Goal: Task Accomplishment & Management: Manage account settings

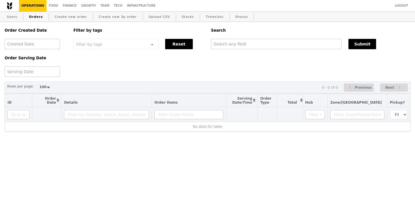
select select "100"
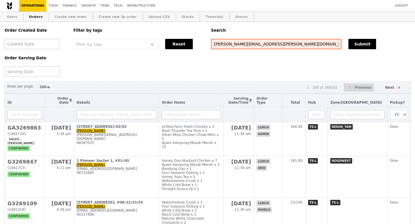
type input "[PERSON_NAME][EMAIL_ADDRESS][PERSON_NAME][DOMAIN_NAME]"
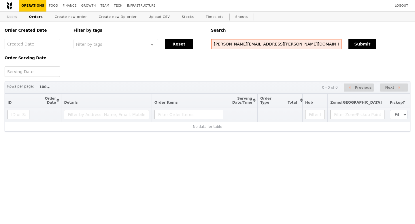
click at [16, 17] on link "Users" at bounding box center [12, 17] width 15 height 10
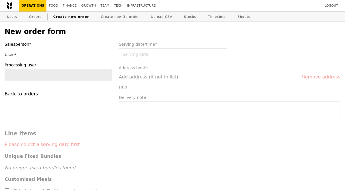
type input "[PERSON_NAME]"
type input "Confirm"
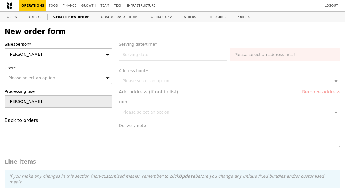
click at [57, 58] on div "[PERSON_NAME]" at bounding box center [58, 54] width 107 height 12
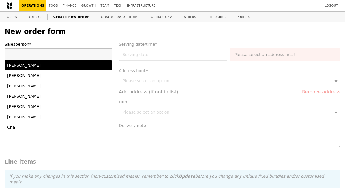
click at [52, 75] on div "[PERSON_NAME]" at bounding box center [45, 76] width 76 height 6
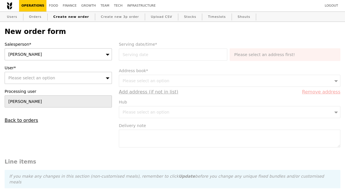
click at [52, 75] on div "Please select an option" at bounding box center [58, 78] width 107 height 12
type input "[PERSON_NAME][EMAIL_ADDRESS][PERSON_NAME][DOMAIN_NAME]"
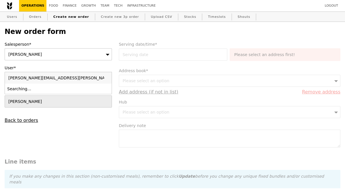
type input "Confirm"
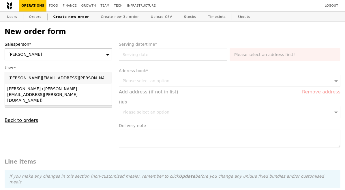
type input "[PERSON_NAME][EMAIL_ADDRESS][PERSON_NAME][DOMAIN_NAME]"
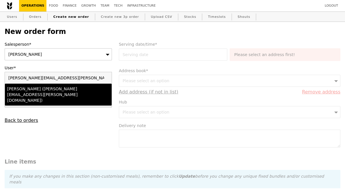
click at [61, 87] on div "[PERSON_NAME] ([PERSON_NAME][EMAIL_ADDRESS][PERSON_NAME][DOMAIN_NAME])" at bounding box center [45, 94] width 76 height 17
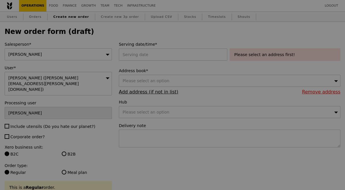
type input "Confirm"
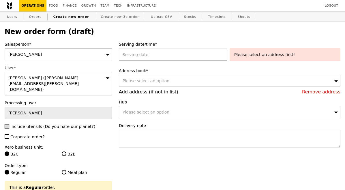
click at [7, 124] on input "Include utensils (Do you hate our planet?)" at bounding box center [7, 126] width 5 height 5
checkbox input "true"
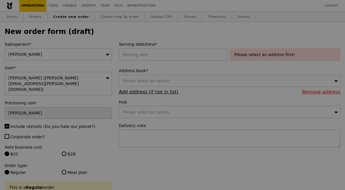
type input "Confirm"
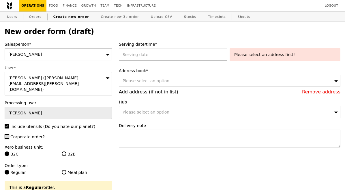
click at [7, 135] on input "Corporate order?" at bounding box center [7, 137] width 5 height 5
checkbox input "true"
click at [142, 55] on div at bounding box center [174, 55] width 111 height 12
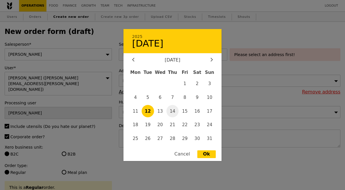
click at [173, 110] on span "14" at bounding box center [172, 111] width 12 height 12
type input "[DATE]"
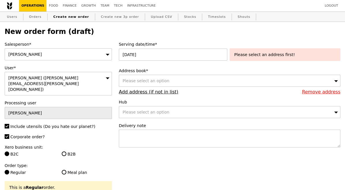
click at [158, 83] on span "Please select an option" at bounding box center [145, 81] width 47 height 5
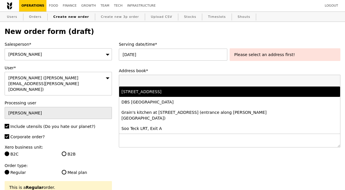
click at [171, 93] on div "[STREET_ADDRESS]" at bounding box center [202, 92] width 162 height 6
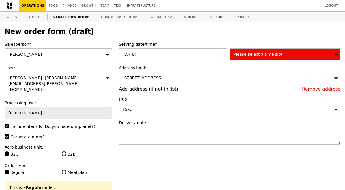
click at [267, 54] on span "Please select a time slot" at bounding box center [257, 54] width 49 height 5
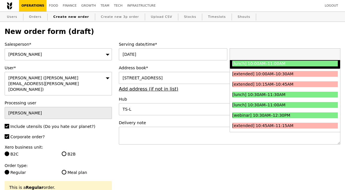
scroll to position [116, 0]
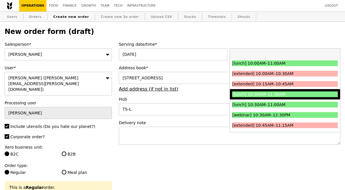
click at [283, 96] on div "[lunch] 10:30AM–11:30AM" at bounding box center [271, 95] width 79 height 6
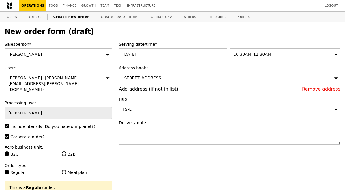
type input "Confirm"
click at [205, 137] on textarea at bounding box center [229, 136] width 221 height 18
paste textarea "between 10.30 to 11am latest"
click at [166, 132] on textarea "Pls deliver between 10.30 to 11am latest" at bounding box center [229, 136] width 221 height 18
click at [170, 133] on textarea "Pls deliver between 10:30 to 11am latest" at bounding box center [229, 136] width 221 height 18
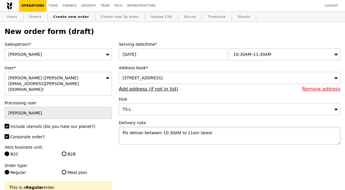
click at [190, 135] on textarea "Pls deliver between 10:30AM to 11am latest" at bounding box center [229, 136] width 221 height 18
click at [209, 134] on textarea "Pls deliver between 10:30AM to 11AM latest" at bounding box center [229, 136] width 221 height 18
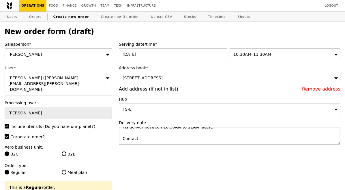
type textarea "Pls deliver between 10:30AM to 11AM latest. Contact:"
type input "Confirm"
paste textarea "Event Details: [PERSON_NAME] Tankers Singapore Pte Ltd (STJS) [PERSON_NAME] Bas…"
paste textarea "9684 1559 / 9125 6083"
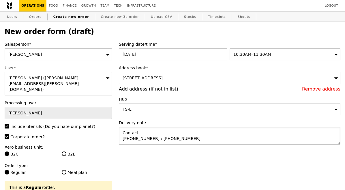
click at [146, 138] on textarea "Pls deliver between 10:30AM to 11AM latest. Contact: [PHONE_NUMBER] / [PHONE_NU…" at bounding box center [229, 136] width 221 height 18
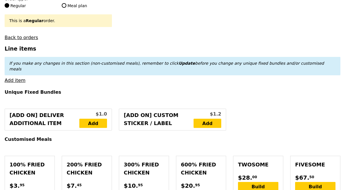
scroll to position [178, 0]
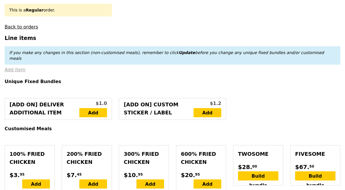
type textarea "Pls deliver between 10:30AM to 11AM latest. Contact: [PHONE_NUMBER] [PHONE_NUMB…"
click at [18, 67] on link "Add item" at bounding box center [15, 69] width 21 height 5
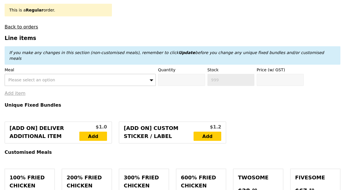
type input "Confirm"
click at [26, 78] on span "Please select an option" at bounding box center [31, 80] width 47 height 5
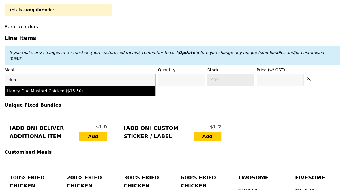
type input "duo"
click at [119, 79] on div "duo Honey Duo Mustard Chicken ($15.50)" at bounding box center [80, 85] width 151 height 22
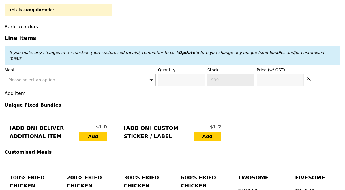
click at [134, 74] on div "Please select an option" at bounding box center [80, 80] width 151 height 12
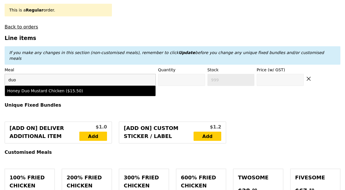
click at [123, 88] on div "Honey Duo Mustard Chicken ($15.50)" at bounding box center [80, 91] width 146 height 6
type input "Confirm anyway"
type input "0"
type input "73"
type input "15.5"
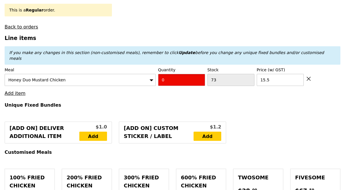
click at [189, 74] on input "0" at bounding box center [181, 80] width 47 height 12
type input "Confirm"
type input "8"
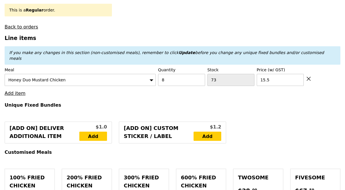
type input "Loading..."
type input "124.00"
type input "5.18"
type input "5.65"
type input "129.65"
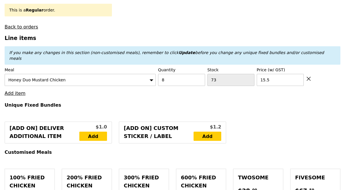
type input "Confirm"
click at [14, 91] on link "Add item" at bounding box center [15, 93] width 21 height 5
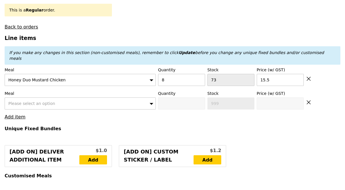
click at [28, 101] on span "Please select an option" at bounding box center [31, 103] width 47 height 5
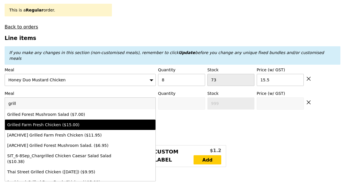
type input "grill"
click at [50, 120] on li "Grilled Farm Fresh Chicken ($15.00)" at bounding box center [80, 125] width 150 height 10
type input "Confirm anyway"
type input "0"
type input "62"
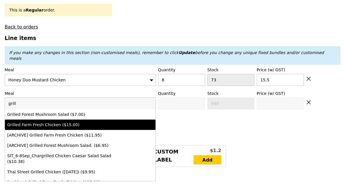
type input "15.0"
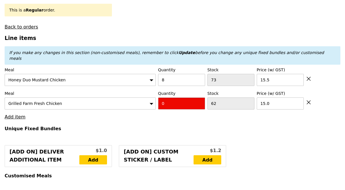
click at [182, 98] on input "0" at bounding box center [181, 104] width 47 height 12
type input "Confirm"
type input "2"
click at [164, 126] on h4 "Unique Fixed Bundles" at bounding box center [172, 128] width 335 height 5
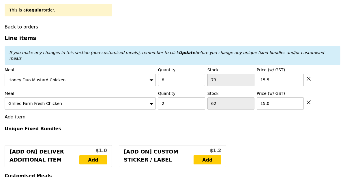
type input "Loading..."
type input "154.00"
type input "3.62"
type input "3.95"
type input "157.95"
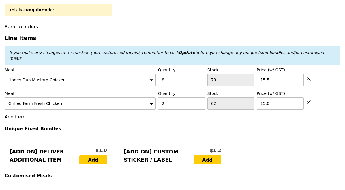
type input "Confirm"
click at [21, 114] on link "Add item" at bounding box center [15, 116] width 21 height 5
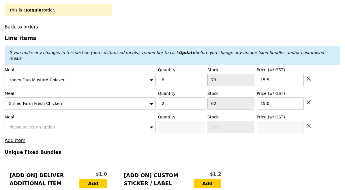
click at [27, 121] on div "Please select an option" at bounding box center [80, 127] width 151 height 12
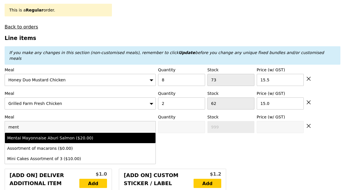
type input "ment"
click at [68, 135] on div "Mentai Mayonnaise Aburi Salmon ($20.00)" at bounding box center [61, 138] width 109 height 6
type input "Confirm anyway"
type input "0"
type input "63"
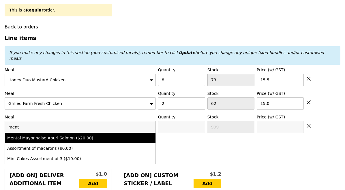
type input "20.0"
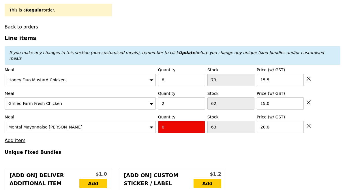
click at [174, 121] on input "0" at bounding box center [181, 127] width 47 height 12
type input "Confirm"
type input "14"
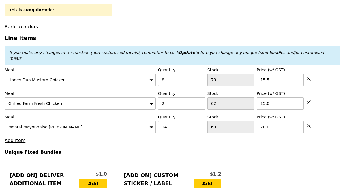
type input "Loading..."
type input "434.00"
type input "437.95"
type input "Confirm"
click at [22, 138] on link "Add item" at bounding box center [15, 140] width 21 height 5
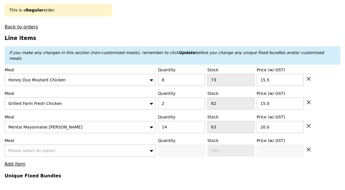
click at [29, 145] on div "Please select an option" at bounding box center [80, 151] width 151 height 12
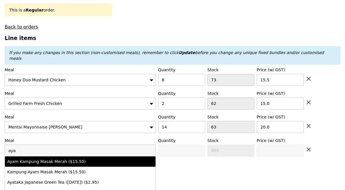
type input "aya"
click at [45, 159] on div "Ayam Kampung Masak Merah ($15.50)" at bounding box center [61, 162] width 109 height 6
type input "Confirm anyway"
type input "0"
type input "78"
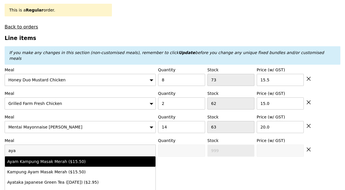
type input "15.5"
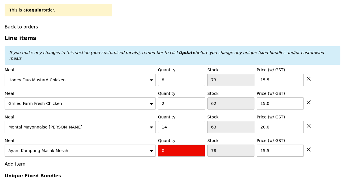
click at [170, 145] on input "0" at bounding box center [181, 151] width 47 height 12
type input "Confirm"
type input "1"
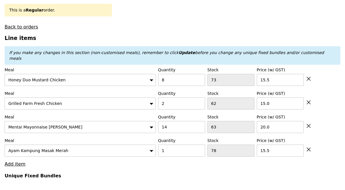
type input "Loading..."
type input "449.50"
type input "453.45"
type input "Confirm"
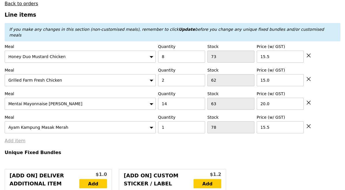
scroll to position [207, 0]
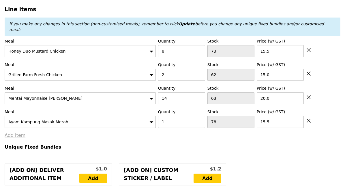
click at [15, 133] on link "Add item" at bounding box center [15, 135] width 21 height 5
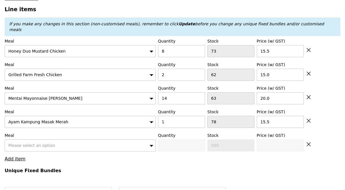
click at [28, 143] on span "Please select an option" at bounding box center [31, 145] width 47 height 5
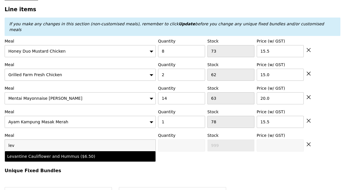
type input "lev"
click at [70, 154] on div "Levantine Cauliflower and Hummus ($6.50)" at bounding box center [61, 157] width 109 height 6
type input "Confirm anyway"
type input "0"
type input "92"
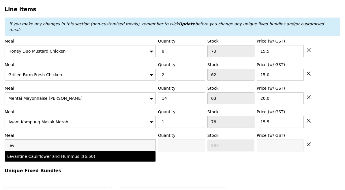
type input "6.5"
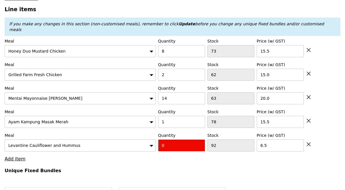
click at [183, 140] on input "0" at bounding box center [181, 146] width 47 height 12
type input "Confirm"
type input "4"
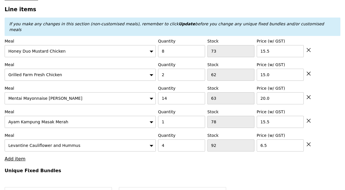
type input "Loading..."
type input "475.50"
type input "479.45"
type input "Confirm"
click at [16, 156] on link "Add item" at bounding box center [15, 158] width 21 height 5
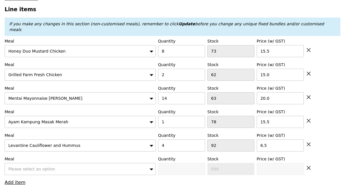
click at [22, 167] on span "Please select an option" at bounding box center [31, 169] width 47 height 5
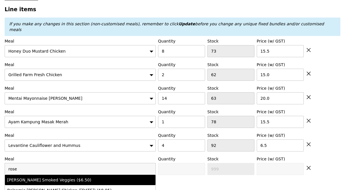
type input "rose"
click at [44, 177] on div "[PERSON_NAME] Smoked Veggies ($6.50)" at bounding box center [61, 180] width 109 height 6
type input "Confirm anyway"
type input "0"
type input "86"
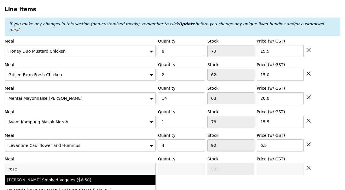
type input "6.5"
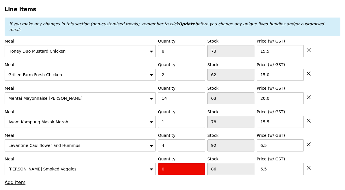
click at [175, 163] on input "0" at bounding box center [181, 169] width 47 height 12
type input "Confirm"
type input "4"
type input "Loading..."
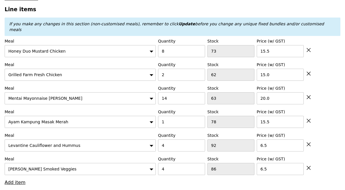
type input "501.50"
type input "505.45"
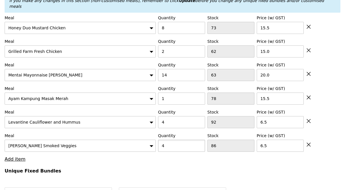
scroll to position [241, 0]
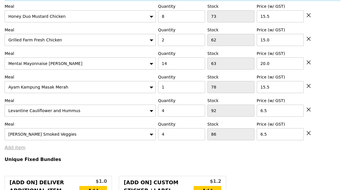
click at [16, 145] on link "Add item" at bounding box center [15, 147] width 21 height 5
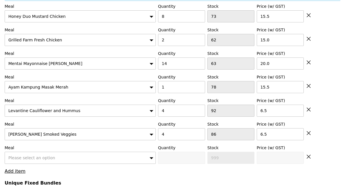
click at [26, 152] on div "Please select an option" at bounding box center [80, 158] width 151 height 12
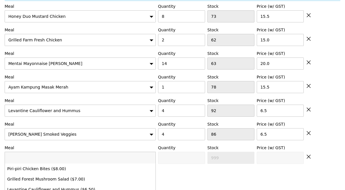
type input "Loading..."
type input "gril"
type input "Confirm"
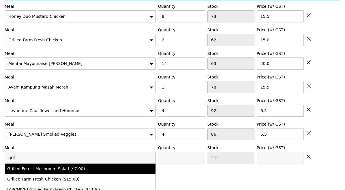
type input "gril"
click at [41, 166] on div "Grilled Forest Mushroom Salad ($7.00)" at bounding box center [61, 169] width 109 height 6
type input "Confirm anyway"
type input "0"
type input "92"
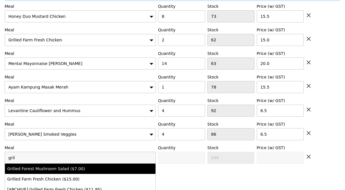
type input "7.0"
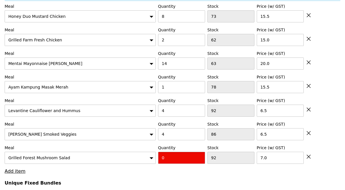
click at [176, 152] on input "0" at bounding box center [181, 158] width 47 height 12
type input "Confirm"
type input "4"
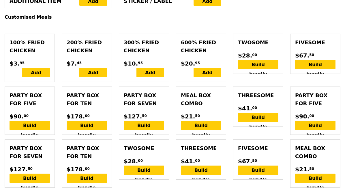
type input "Loading..."
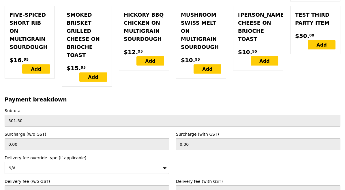
scroll to position [1940, 0]
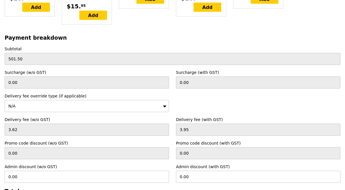
type input "529.50"
type input "533.45"
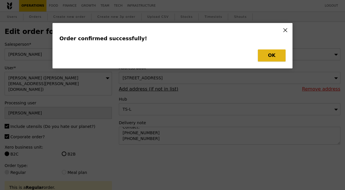
click at [267, 58] on button "OK" at bounding box center [272, 56] width 28 height 12
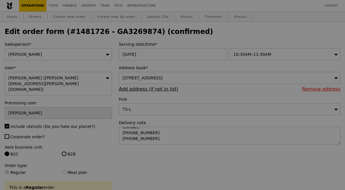
type input "Loading..."
checkbox input "false"
type input "4"
type input "92"
type input "7.00"
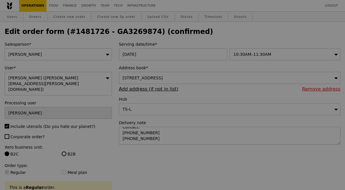
type input "4"
type input "86"
type input "6.50"
type input "4"
type input "92"
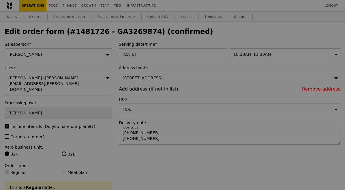
type input "6.50"
type input "15.50"
type input "14"
type input "63"
type input "20.00"
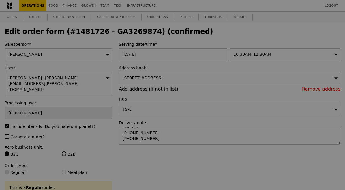
type input "2"
type input "62"
type input "15.00"
type input "8"
type input "73"
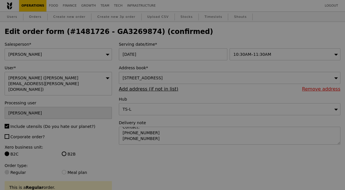
type input "15.50"
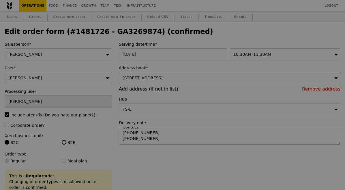
type input "88"
type input "82"
type input "88"
type input "77"
type input "49"
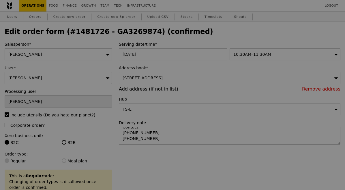
type input "60"
type input "65"
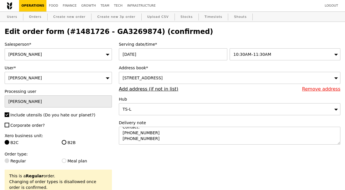
type input "Update"
click at [114, 31] on h2 "Edit order form (#1481726 - GA3269874) (confirmed)" at bounding box center [172, 32] width 335 height 8
copy h2 "GA3269874"
click at [37, 17] on link "Orders" at bounding box center [35, 17] width 17 height 10
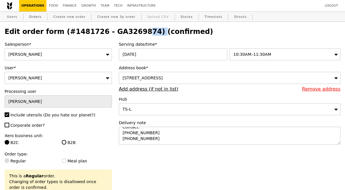
select select "100"
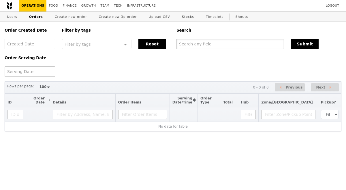
click at [187, 44] on input "text" at bounding box center [229, 44] width 107 height 10
paste input "GA3269874"
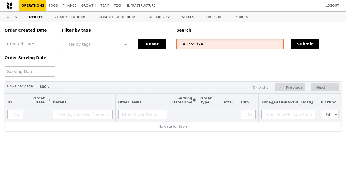
type input "GA3269874"
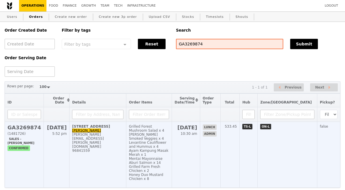
click at [23, 130] on h2 "GA3269874" at bounding box center [23, 128] width 33 height 6
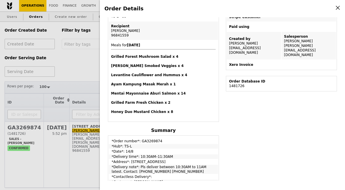
scroll to position [129, 0]
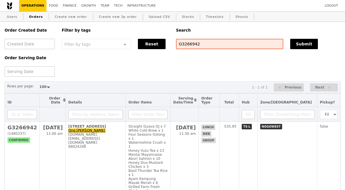
select select "100"
